Goal: Information Seeking & Learning: Learn about a topic

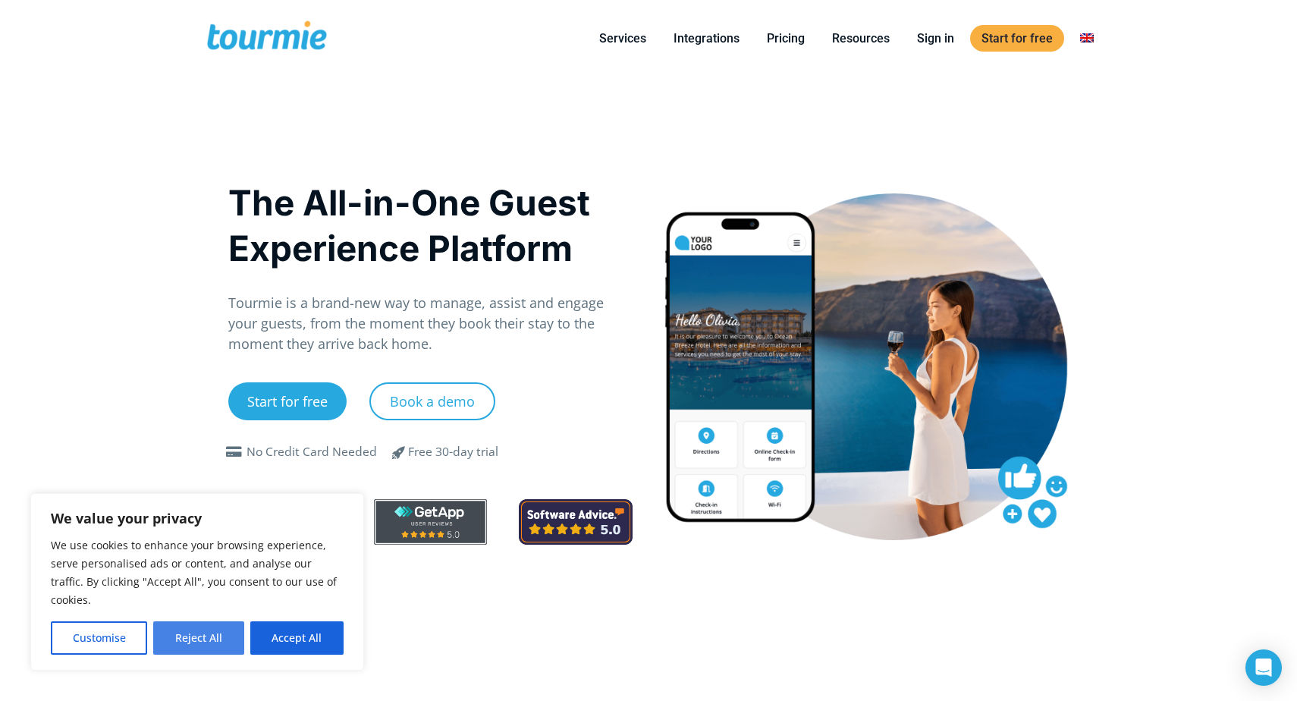
click at [194, 642] on button "Reject All" at bounding box center [198, 637] width 90 height 33
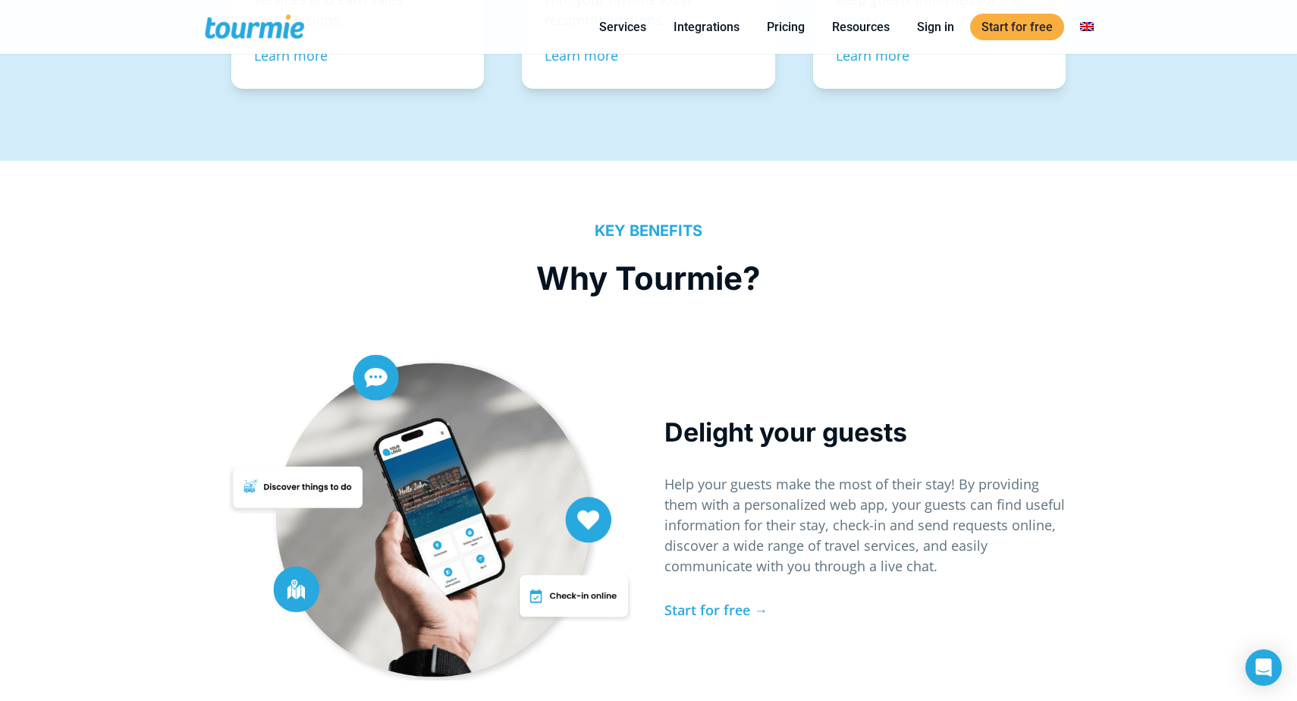
scroll to position [3008, 0]
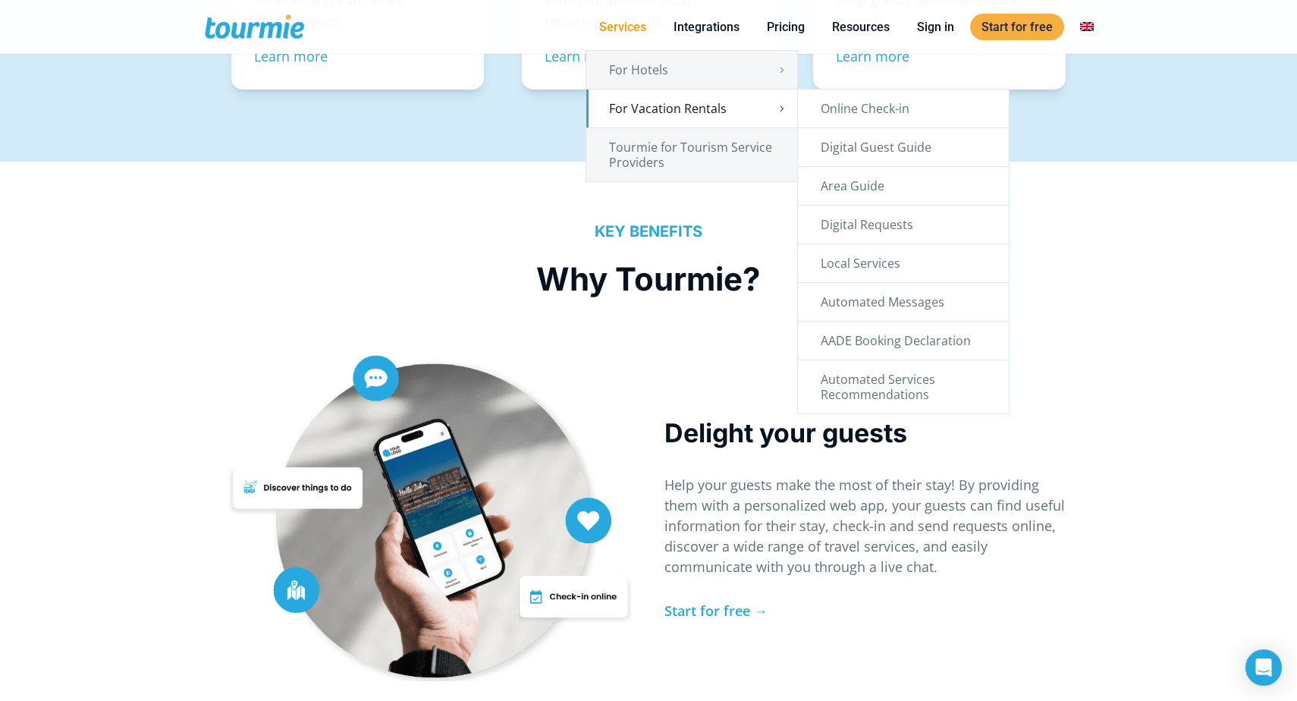
click at [654, 102] on link "For Vacation Rentals" at bounding box center [691, 109] width 211 height 38
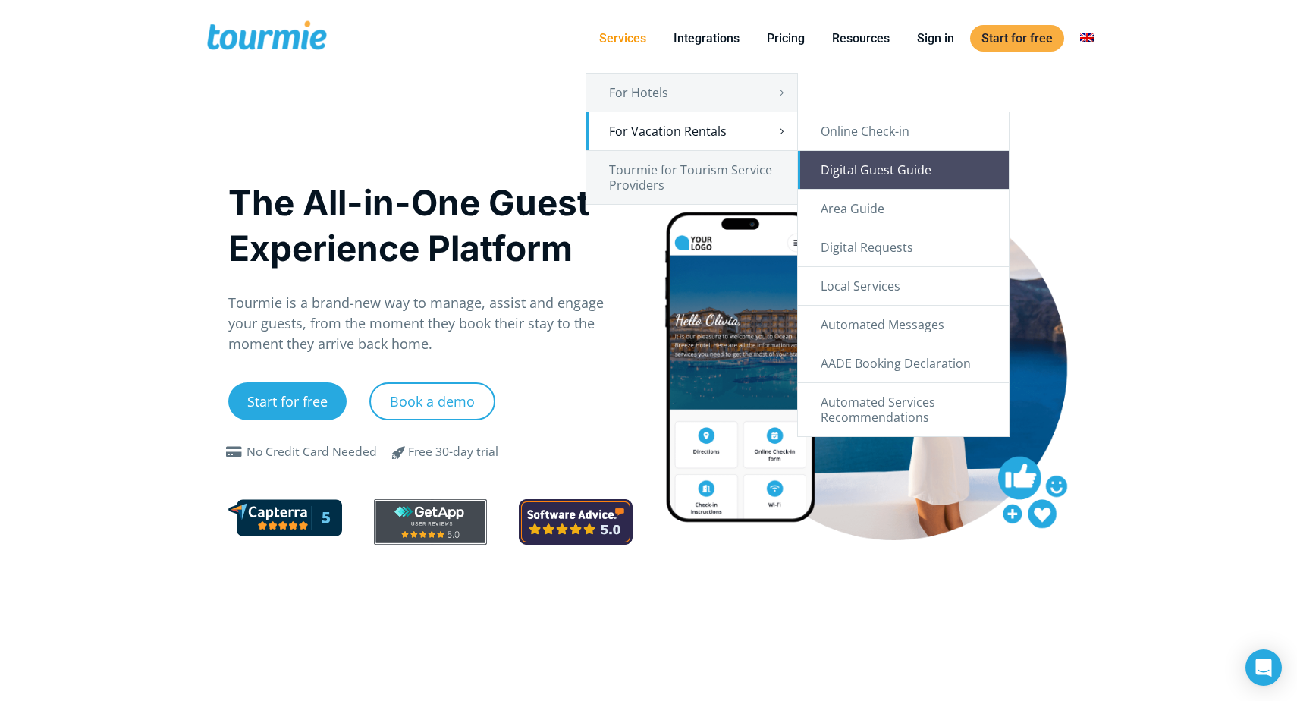
click at [913, 177] on link "Digital Guest Guide" at bounding box center [903, 170] width 211 height 38
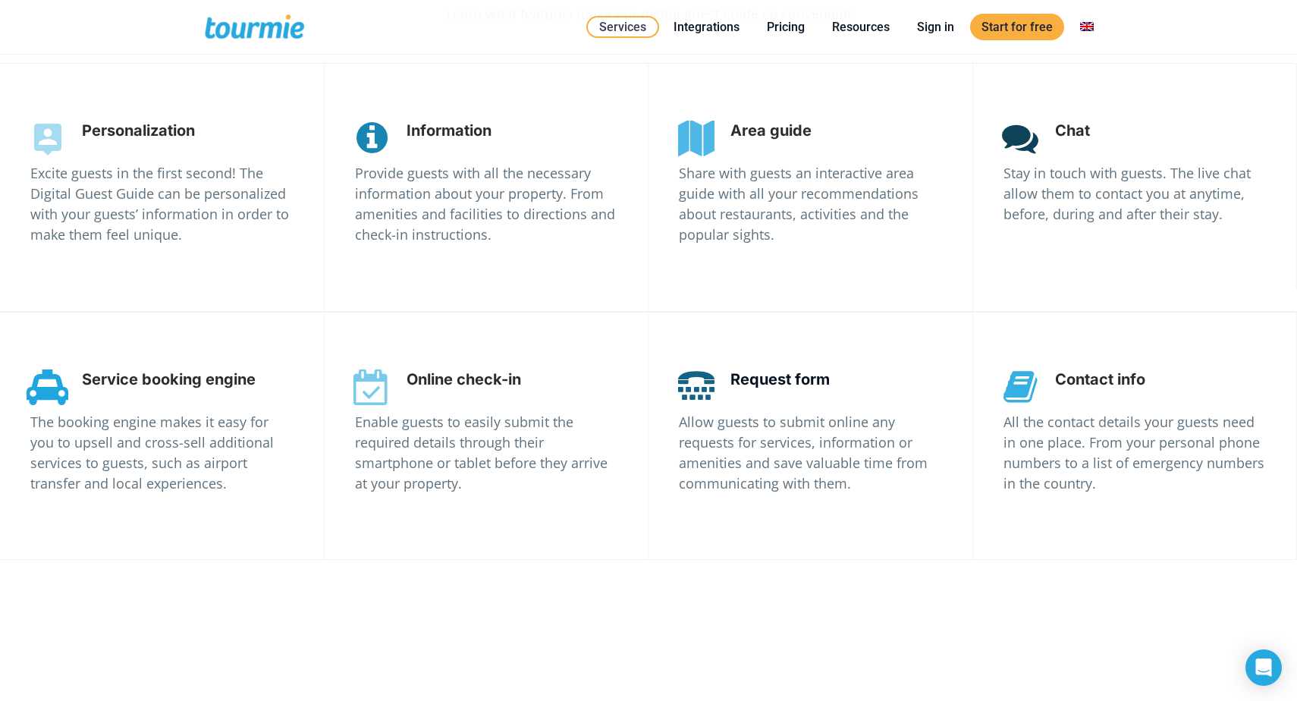
scroll to position [2862, 0]
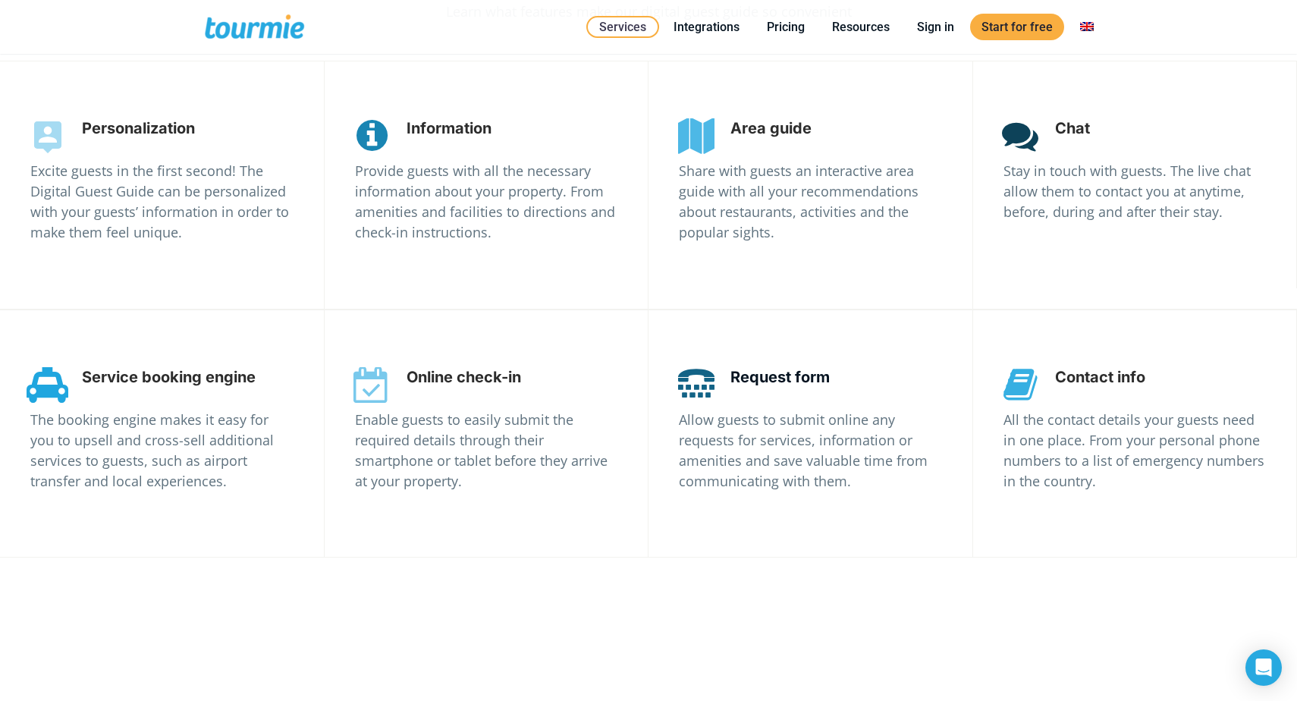
click at [846, 378] on div "Request form Allow guests to submit online any requests for services, informati…" at bounding box center [810, 430] width 263 height 124
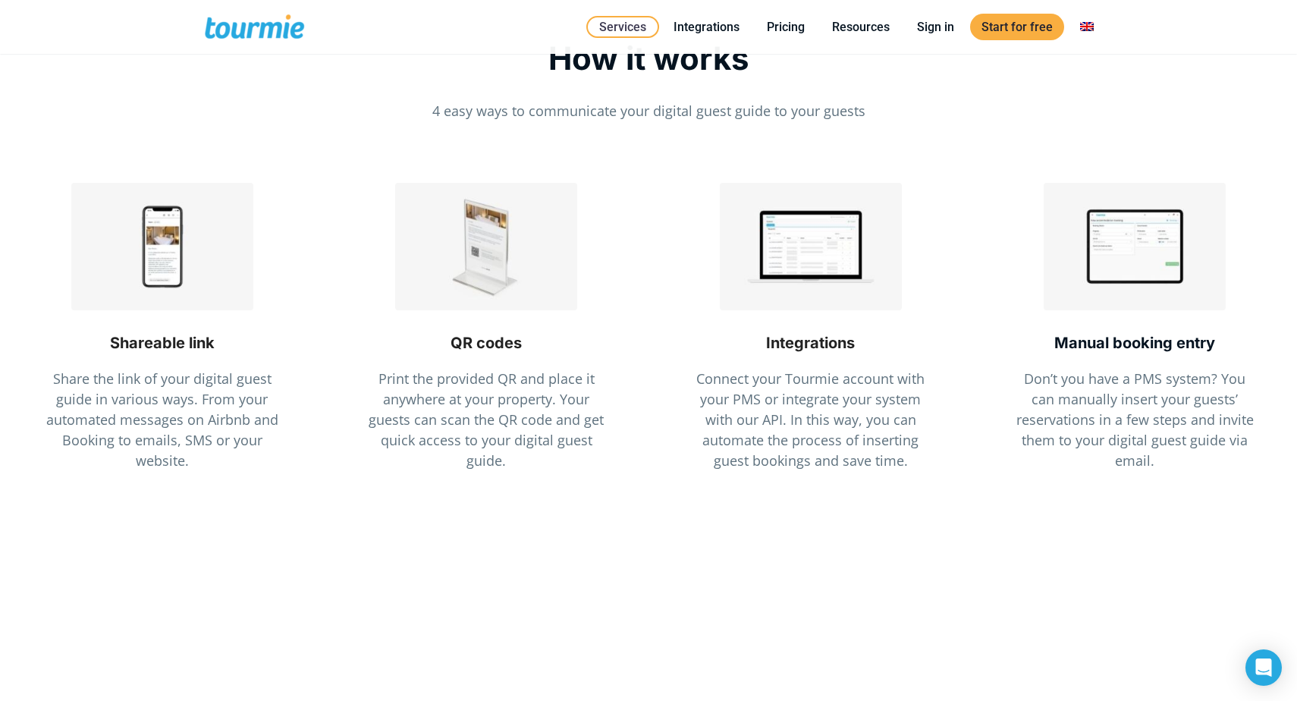
scroll to position [3461, 0]
click at [799, 32] on link "Pricing" at bounding box center [785, 26] width 61 height 19
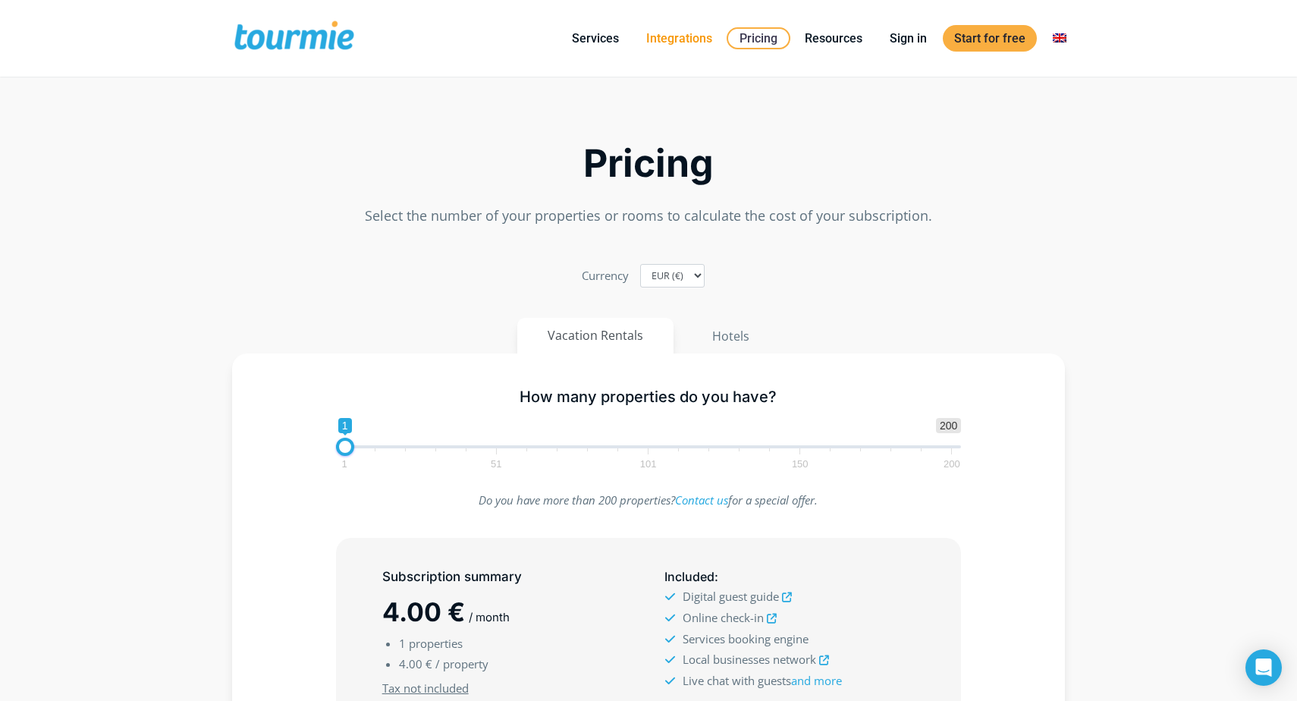
click at [699, 37] on link "Integrations" at bounding box center [679, 38] width 89 height 19
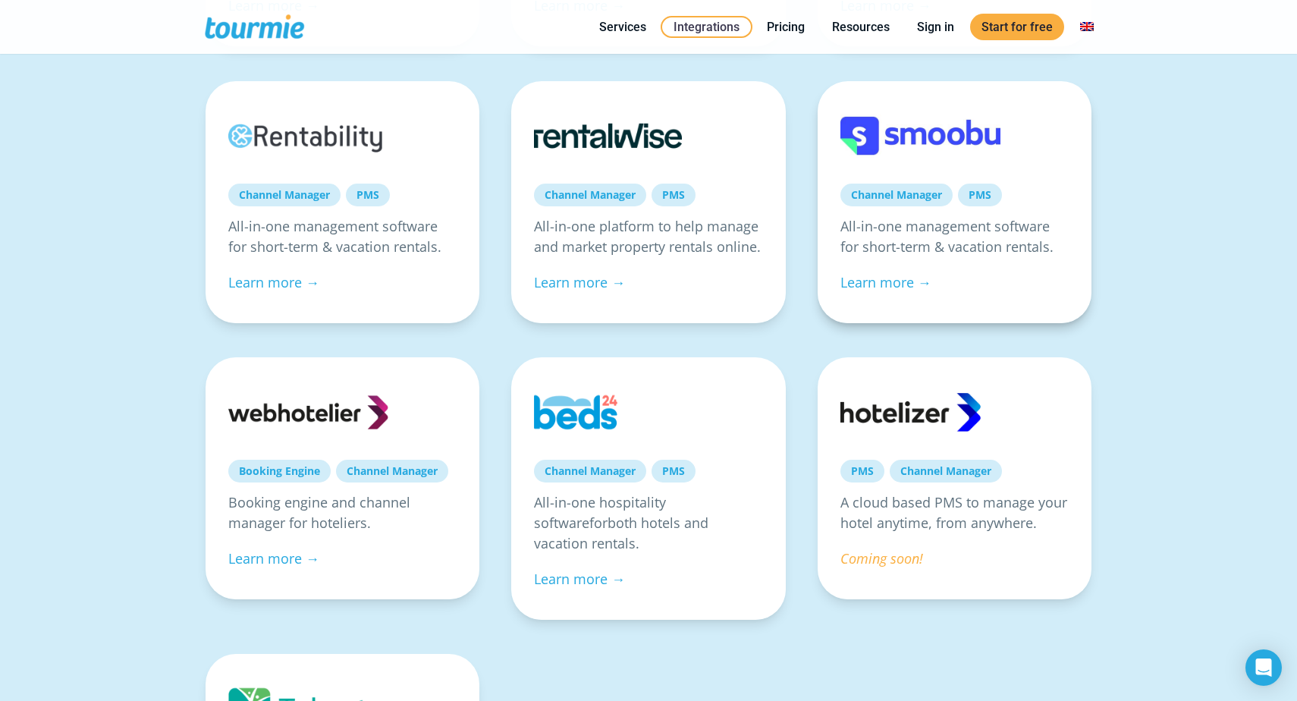
click at [944, 136] on link at bounding box center [920, 136] width 160 height 64
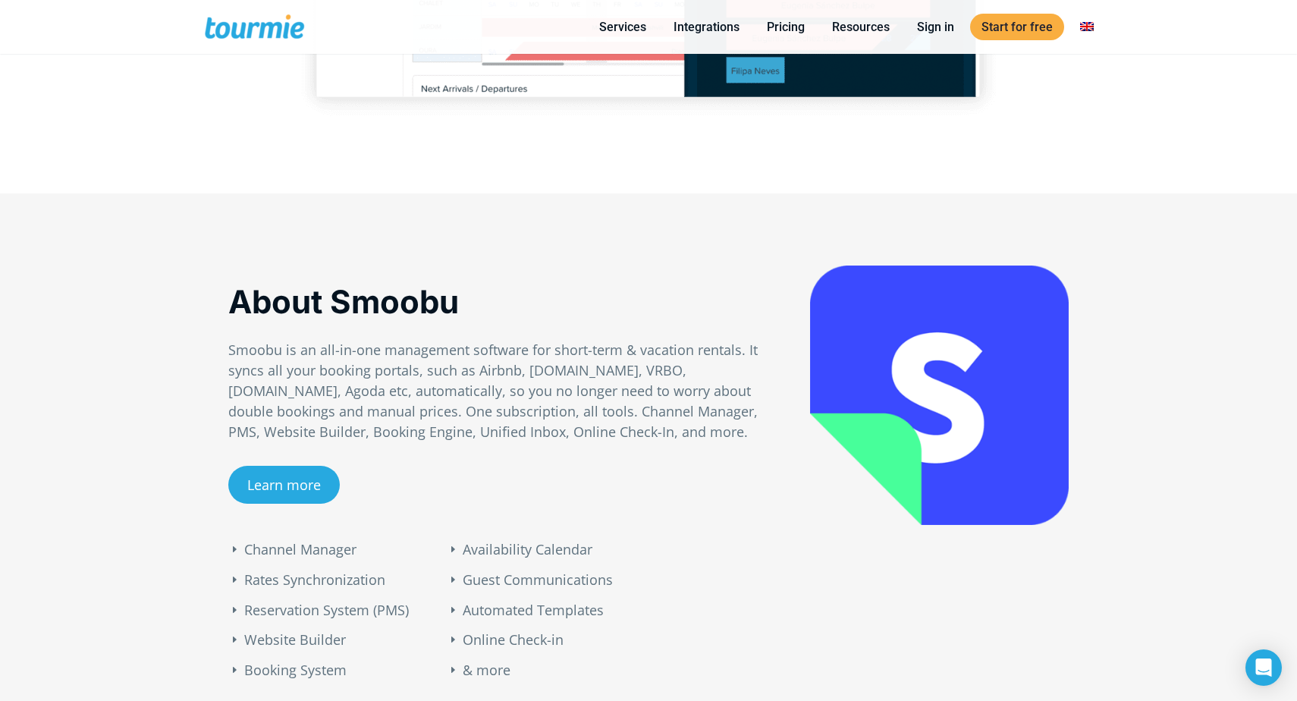
scroll to position [659, 0]
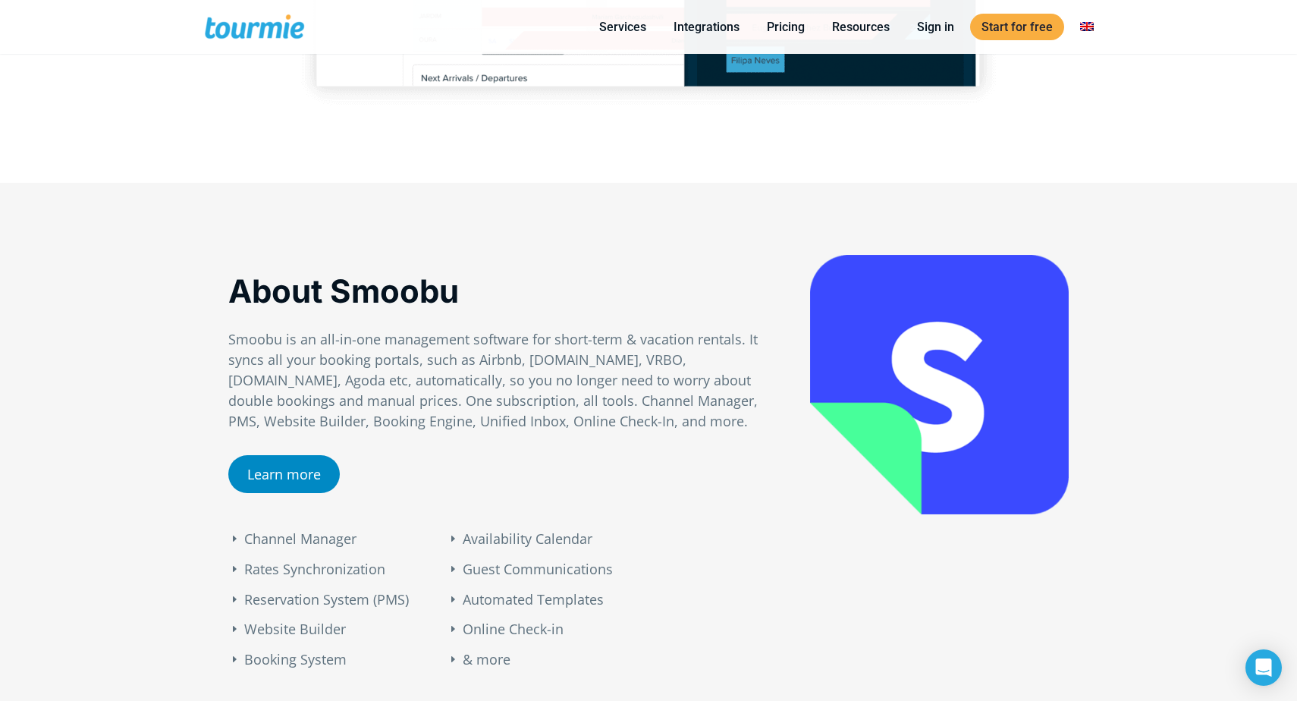
click at [283, 482] on link "Learn more" at bounding box center [284, 474] width 112 height 38
